Goal: Information Seeking & Learning: Learn about a topic

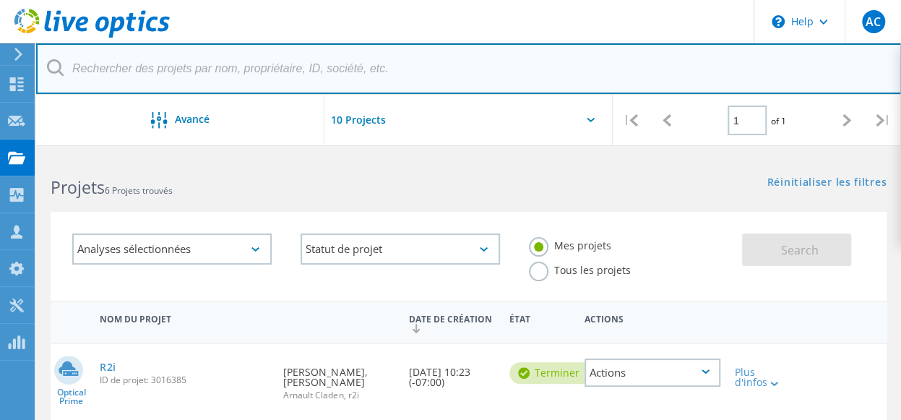
click at [576, 57] on input "text" at bounding box center [468, 68] width 865 height 51
click at [532, 70] on input "text" at bounding box center [468, 68] width 865 height 51
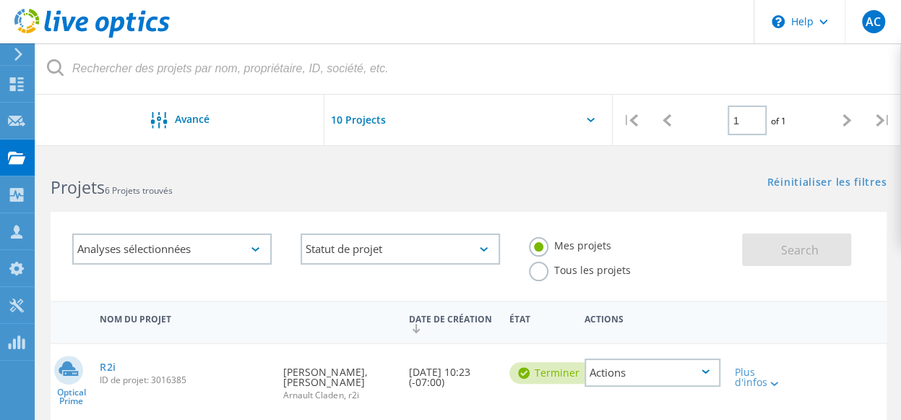
click at [501, 180] on div "Réinitialiser les filtres Afficher les filtres" at bounding box center [684, 168] width 432 height 27
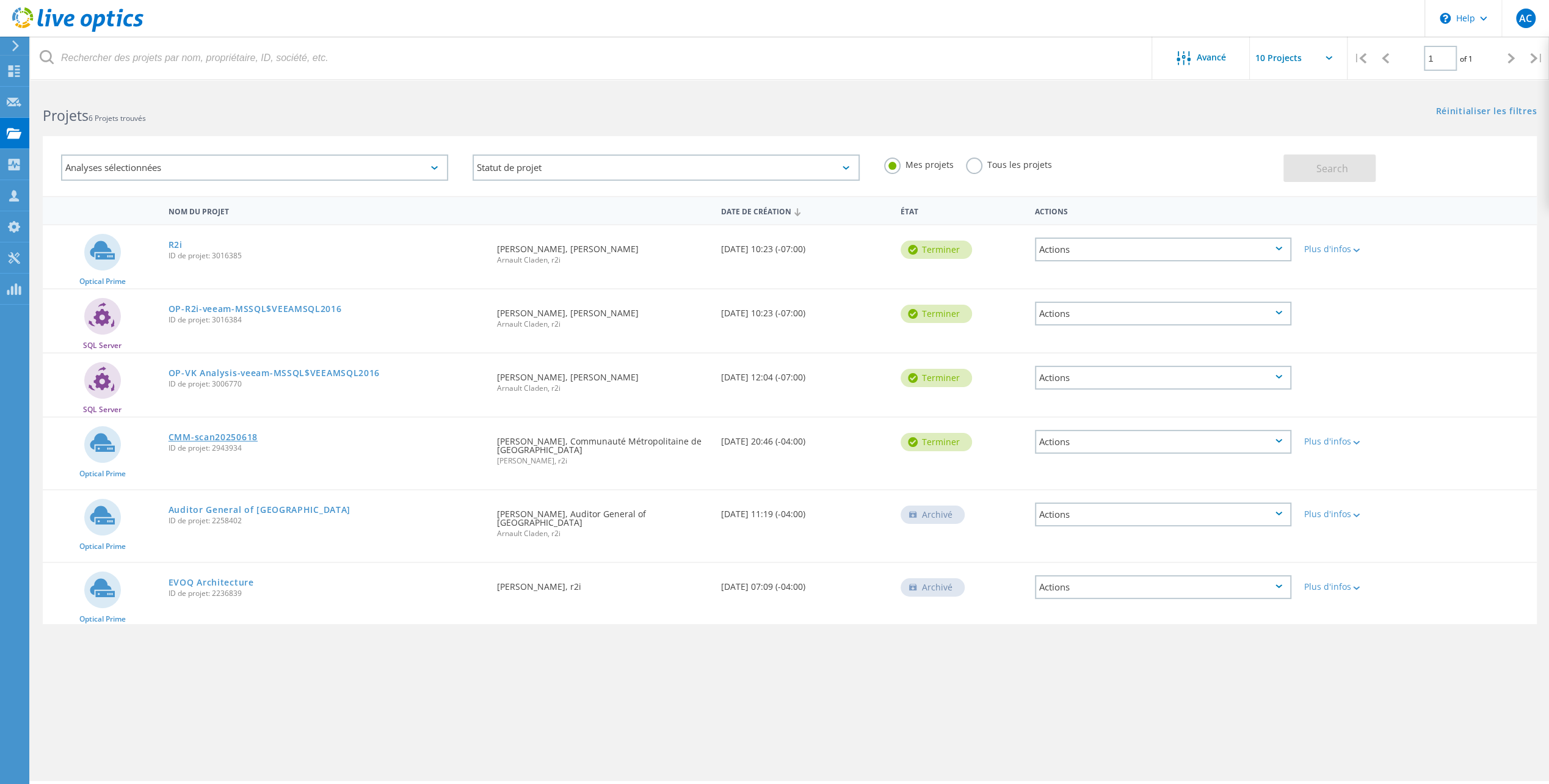
click at [214, 354] on link "CMM-scan20250618" at bounding box center [212, 437] width 89 height 8
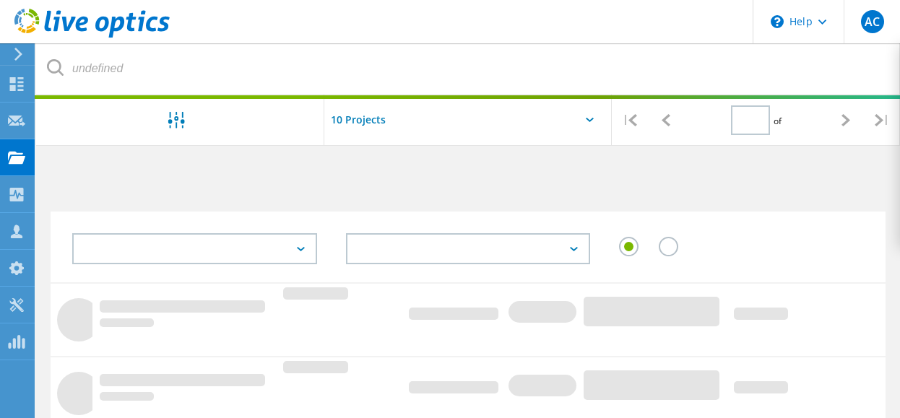
type input "1"
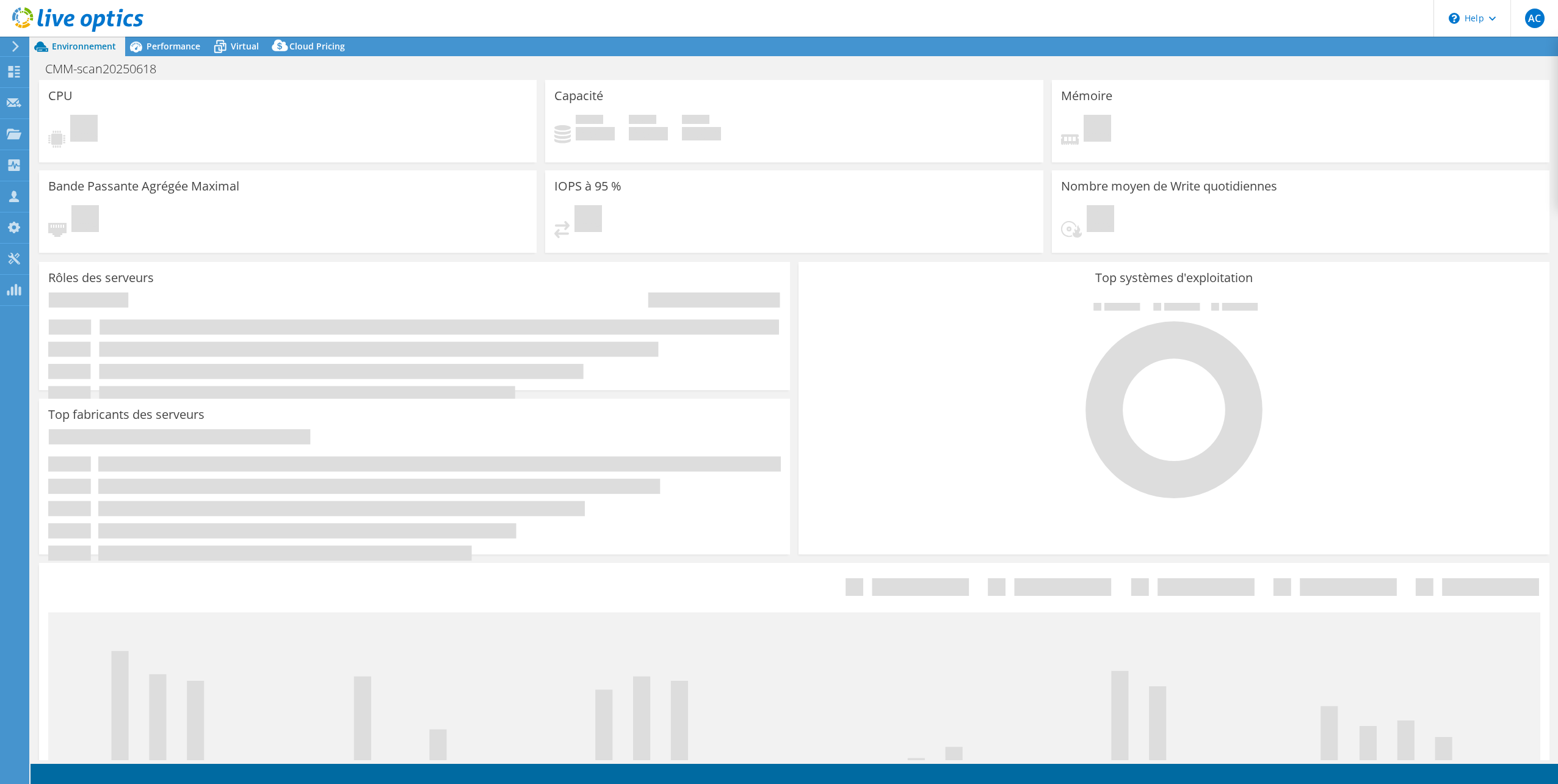
select select "Canada"
select select "CAD"
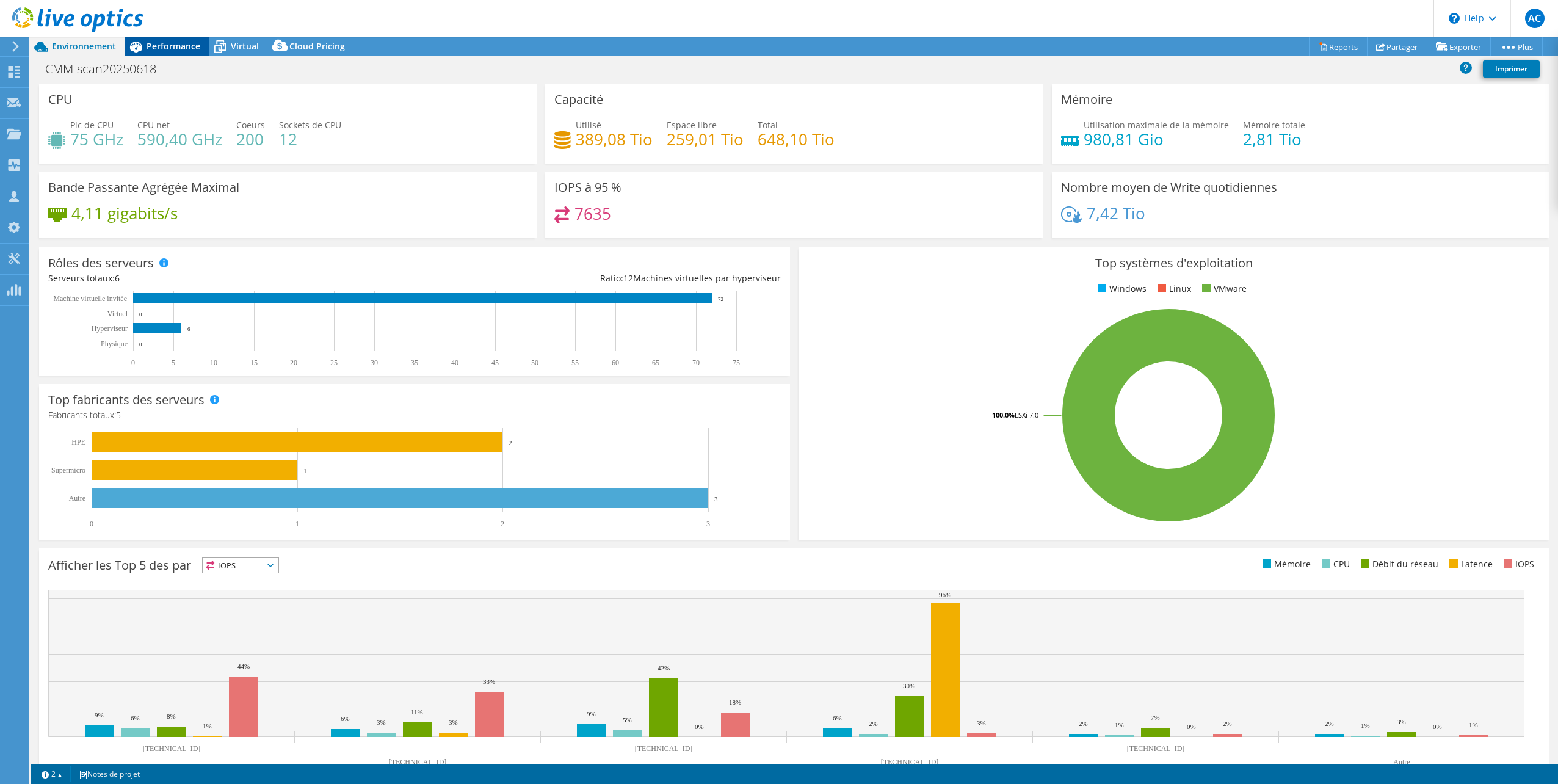
click at [168, 41] on span "Performance" at bounding box center [173, 46] width 54 height 12
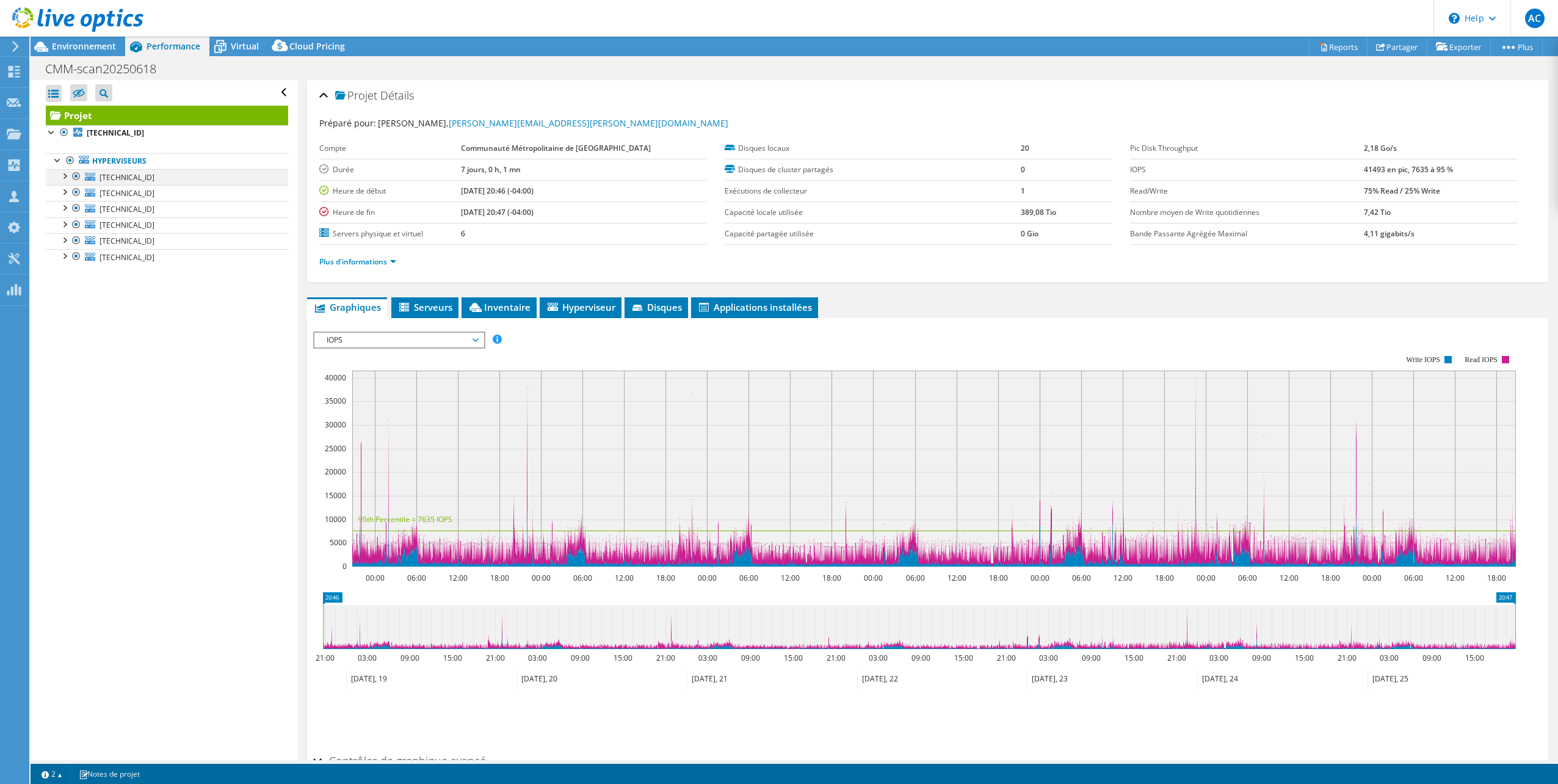
click at [65, 171] on div at bounding box center [64, 175] width 12 height 12
click at [66, 171] on div at bounding box center [64, 175] width 12 height 12
click at [127, 128] on b "192.168.19.80" at bounding box center [116, 133] width 57 height 10
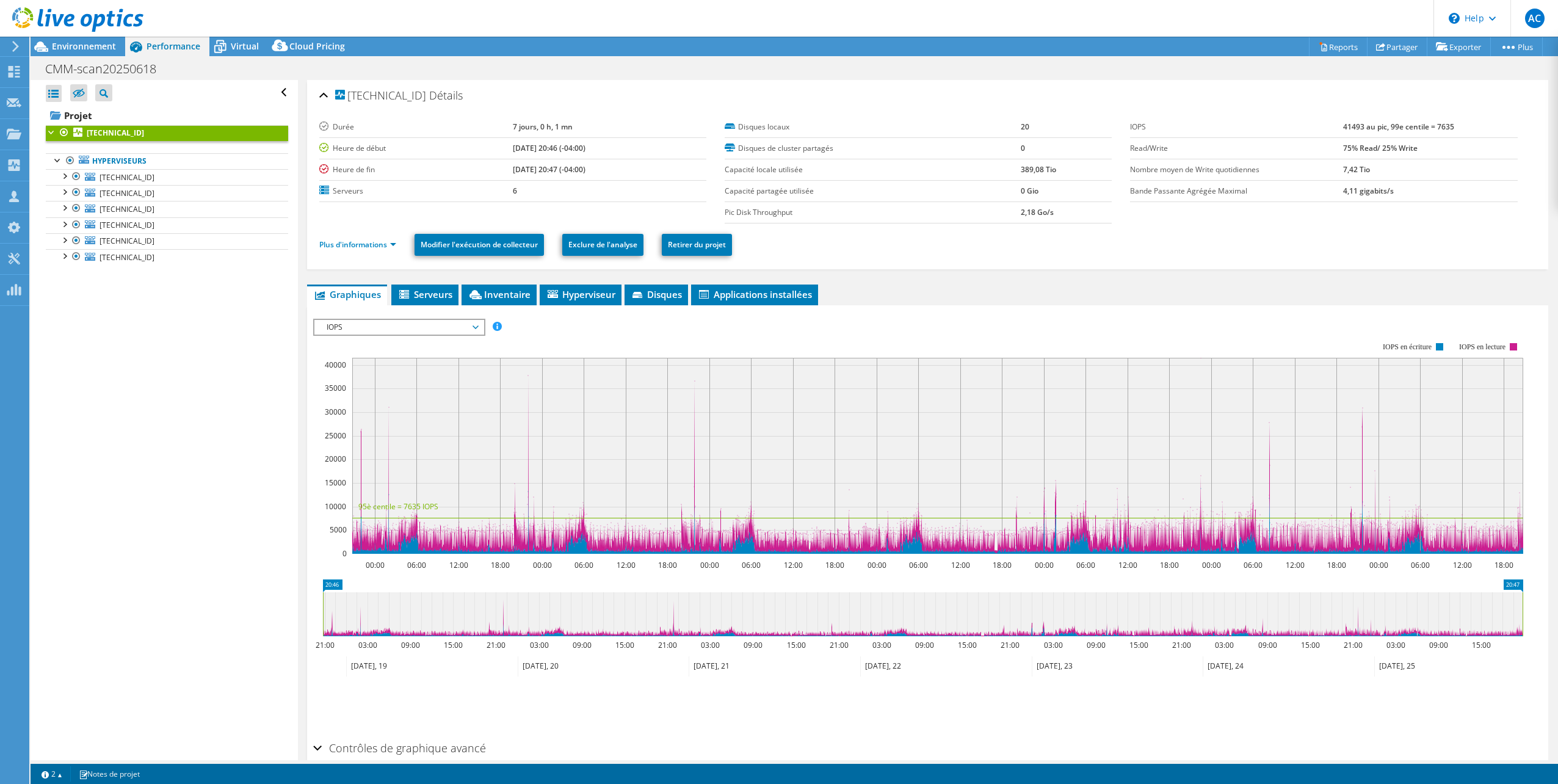
click at [478, 325] on icon at bounding box center [475, 327] width 6 height 3
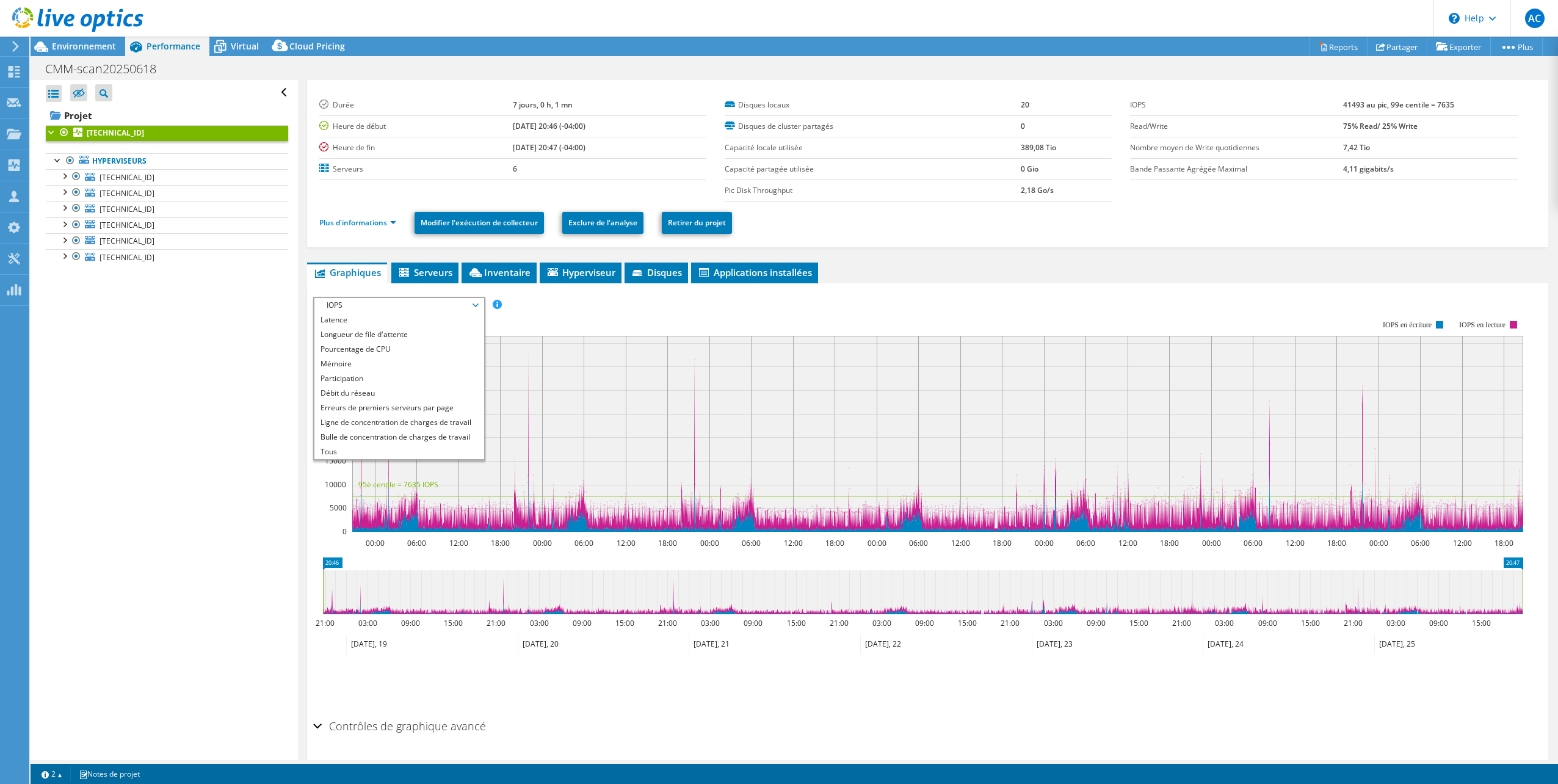
scroll to position [57, 0]
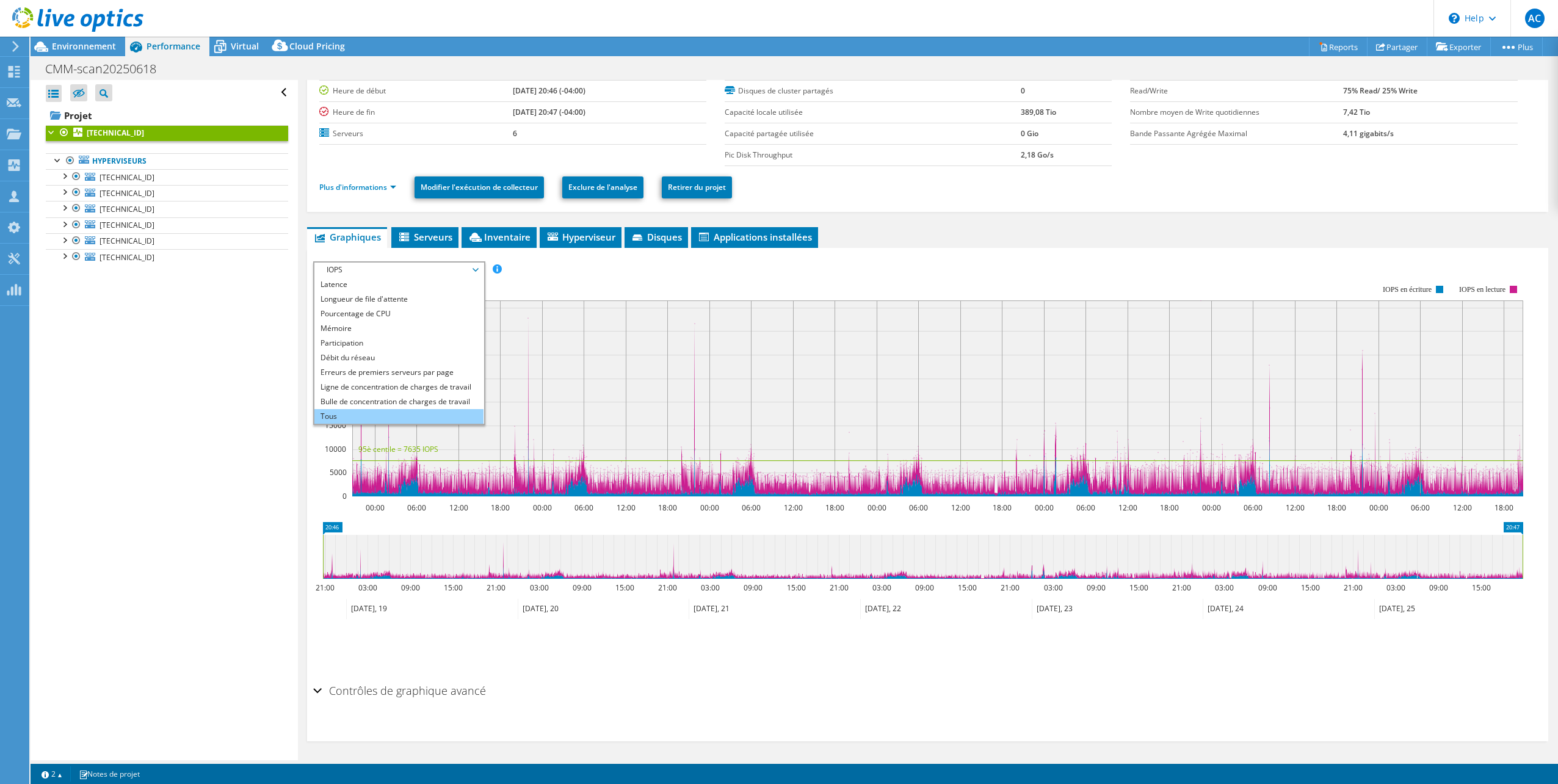
click at [380, 414] on li "Tous" at bounding box center [399, 416] width 169 height 14
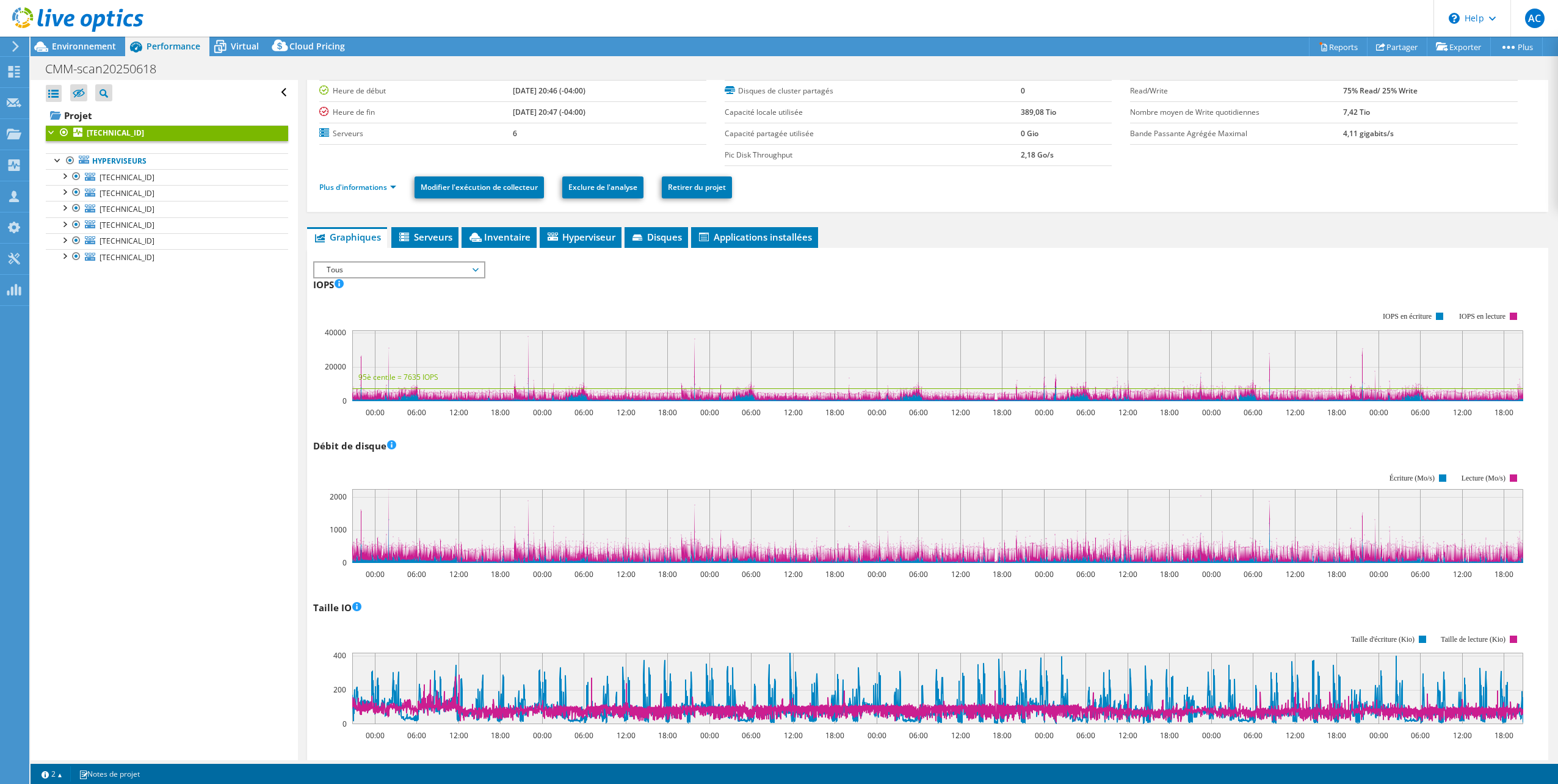
scroll to position [0, 0]
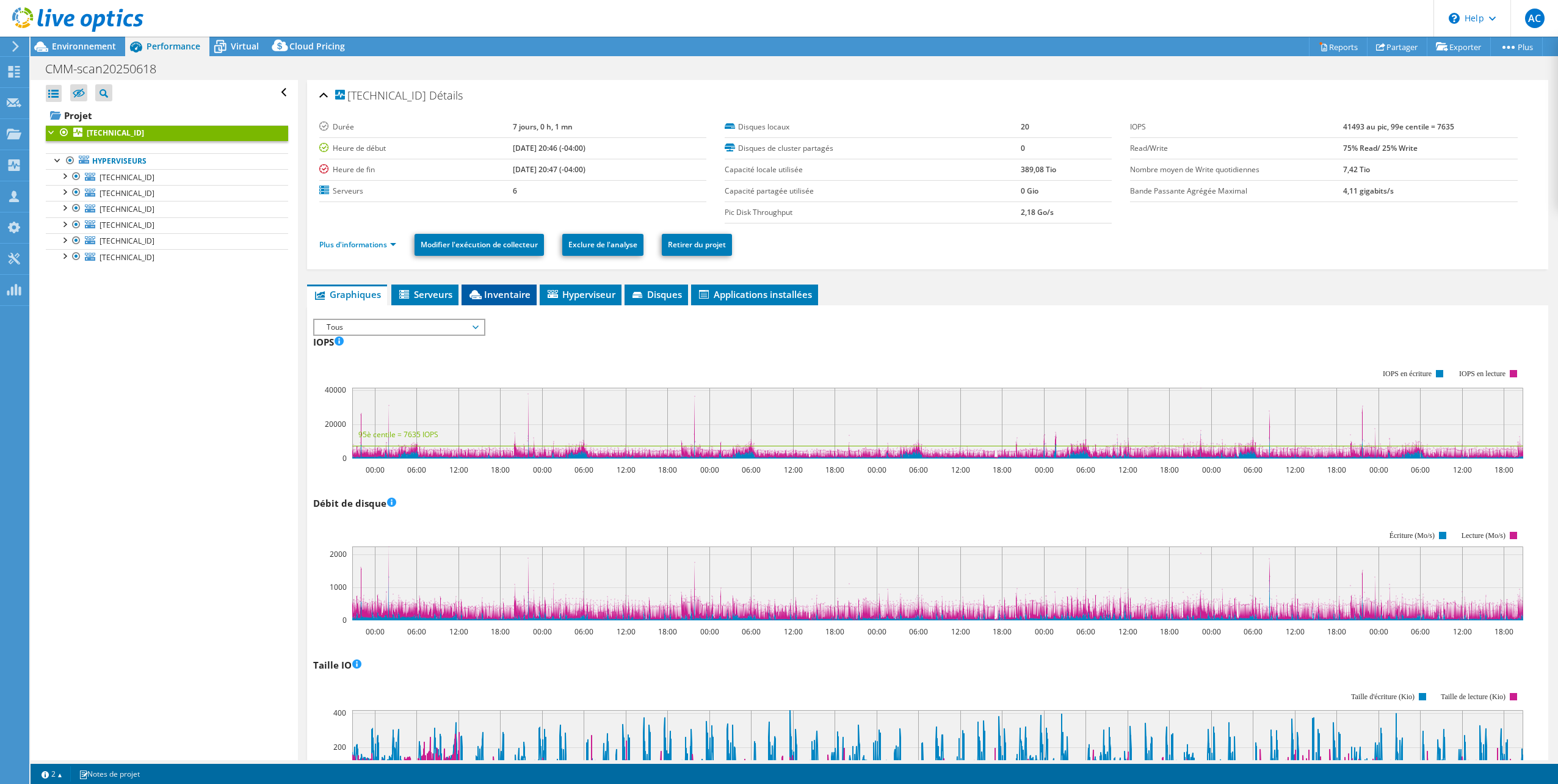
click at [511, 291] on span "Inventaire" at bounding box center [499, 294] width 63 height 12
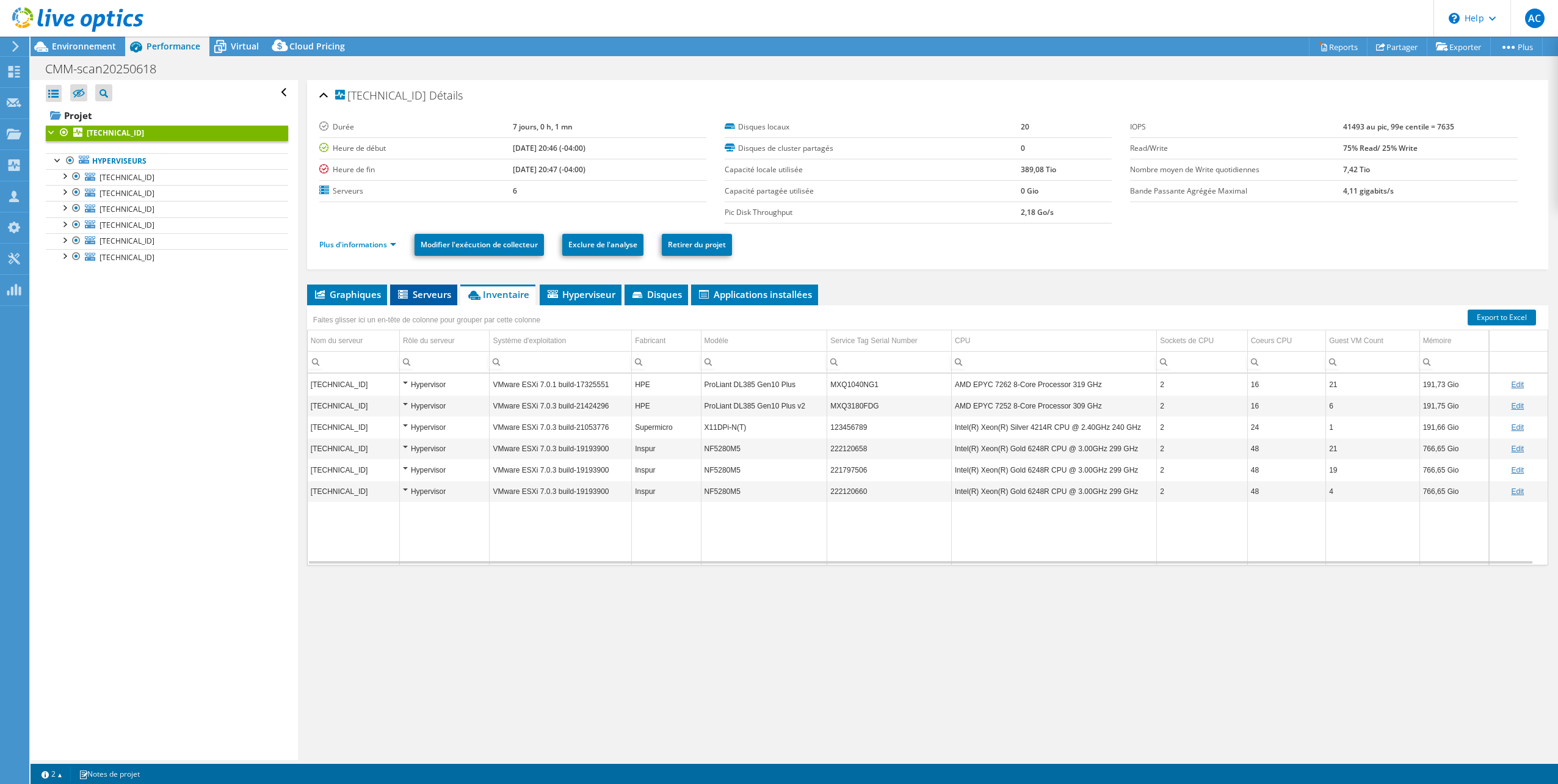
click at [421, 288] on span "Serveurs" at bounding box center [424, 294] width 55 height 12
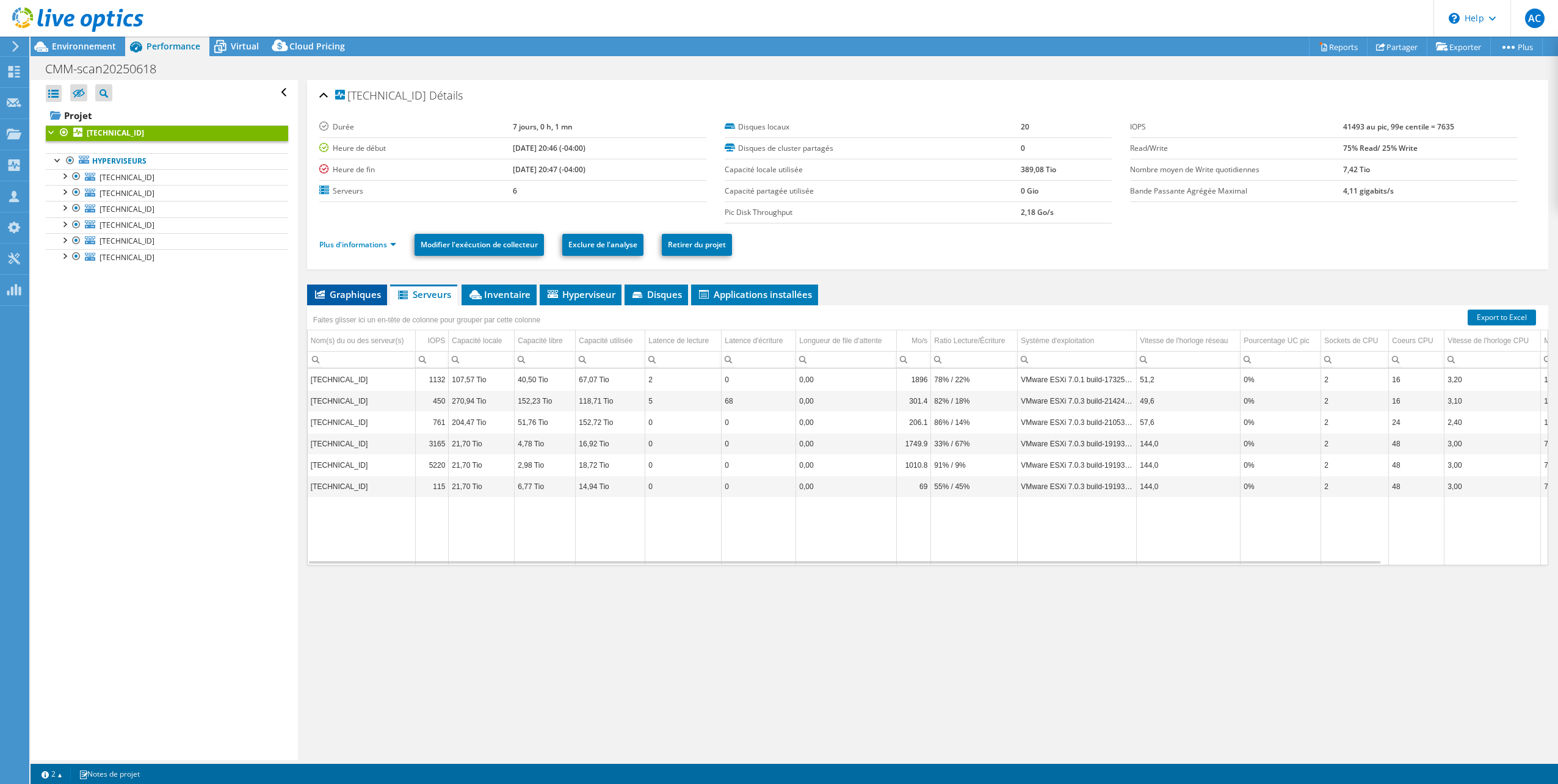
click at [344, 289] on span "Graphiques" at bounding box center [347, 294] width 68 height 12
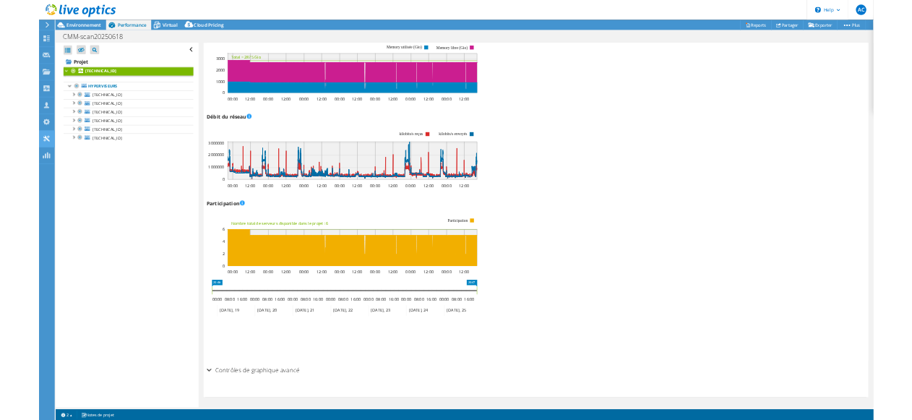
scroll to position [1583, 0]
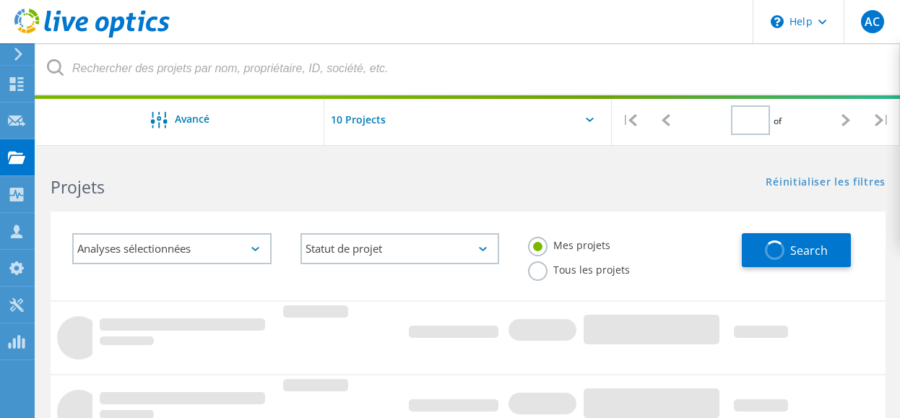
type input "1"
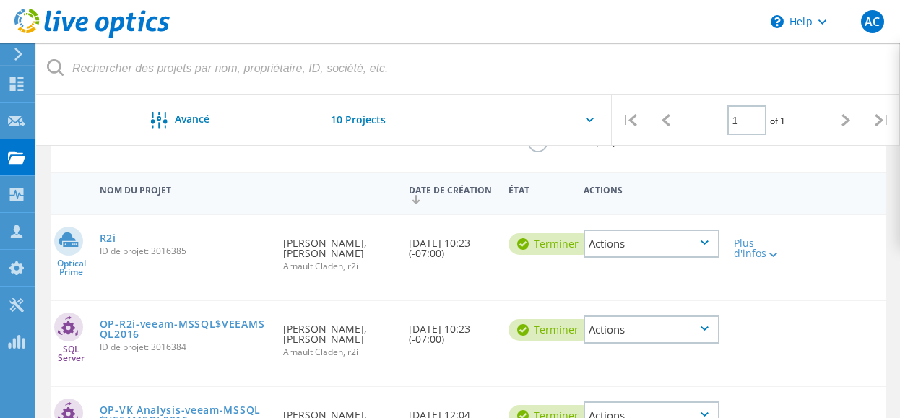
scroll to position [289, 0]
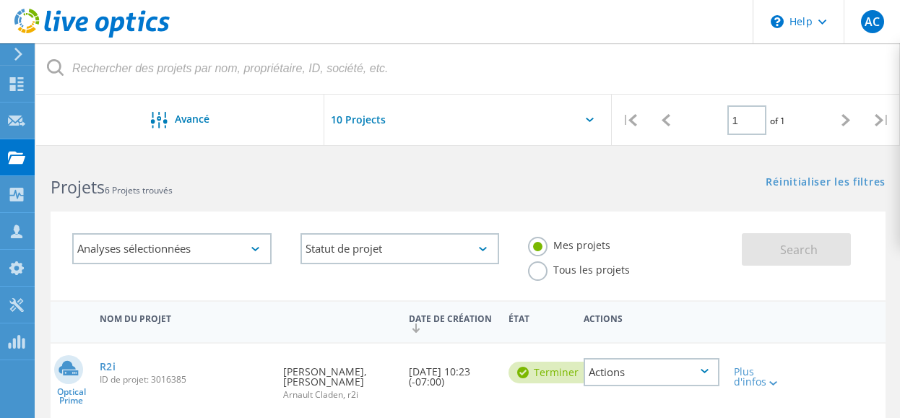
scroll to position [289, 0]
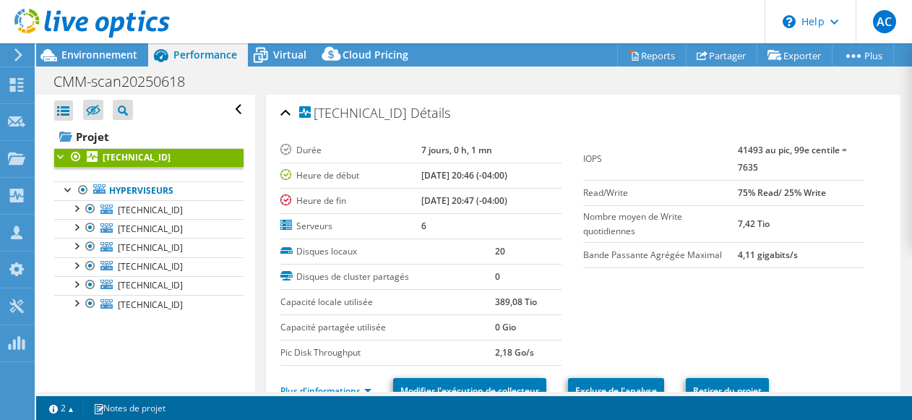
select select "Canada"
select select "CAD"
